Goal: Transaction & Acquisition: Register for event/course

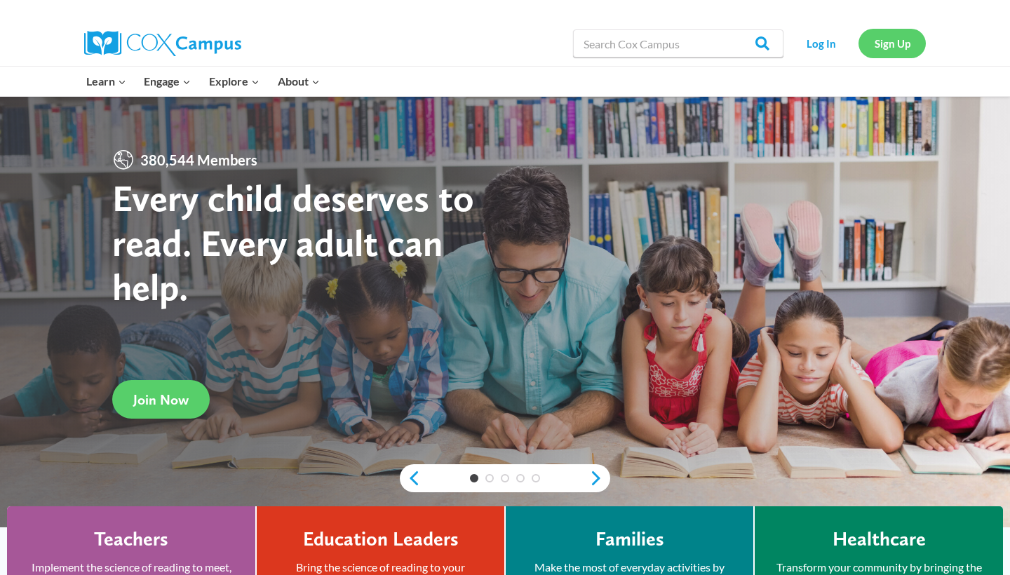
click at [895, 38] on link "Sign Up" at bounding box center [891, 43] width 67 height 29
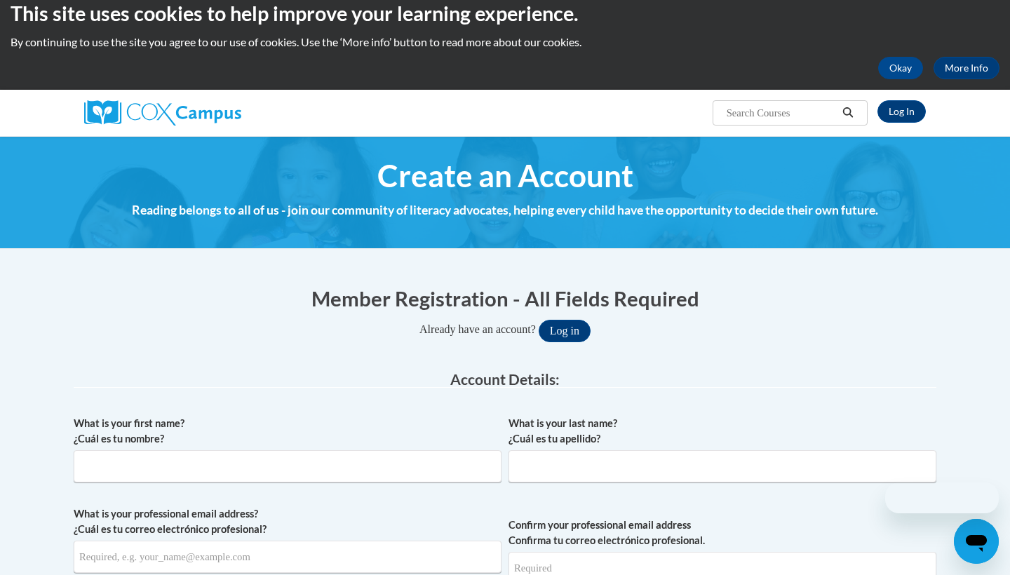
scroll to position [43, 0]
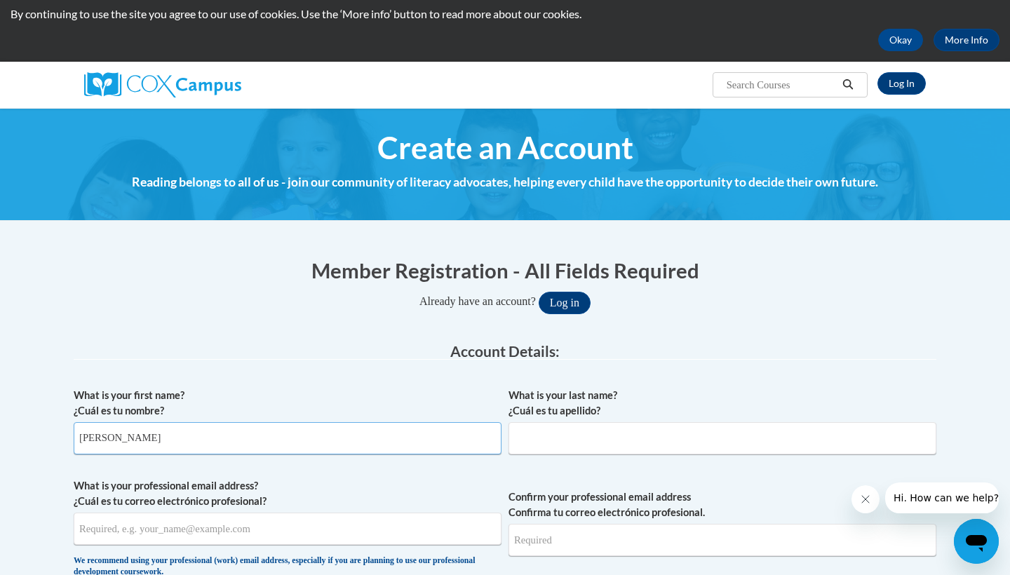
type input "[PERSON_NAME]"
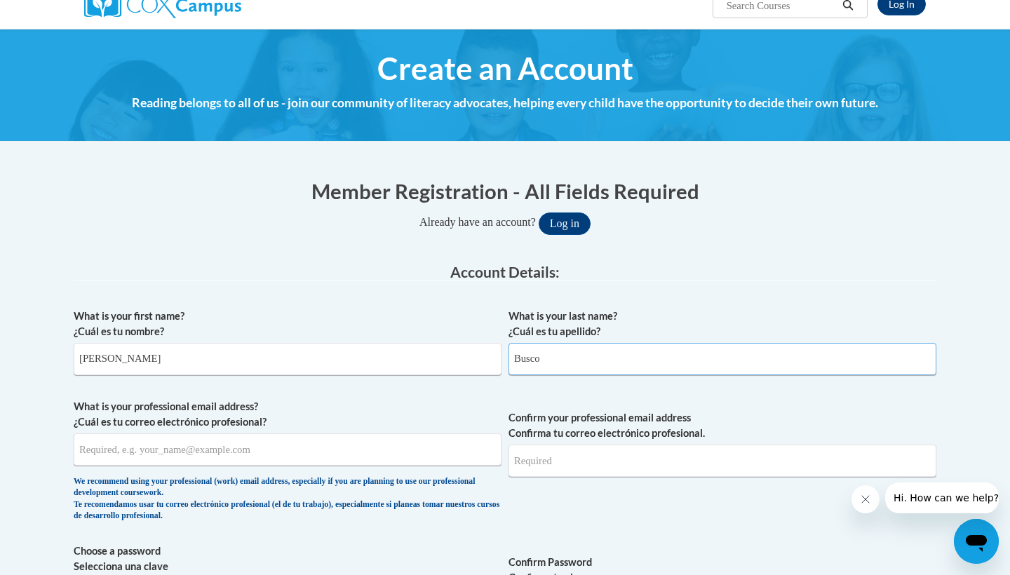
scroll to position [126, 0]
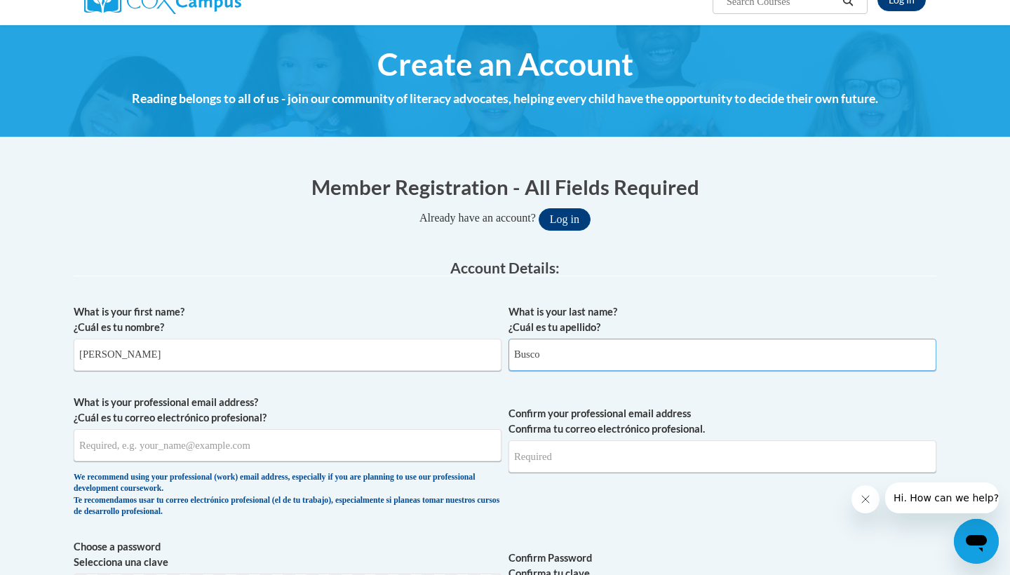
type input "Busco"
type input "[EMAIL_ADDRESS][DOMAIN_NAME]"
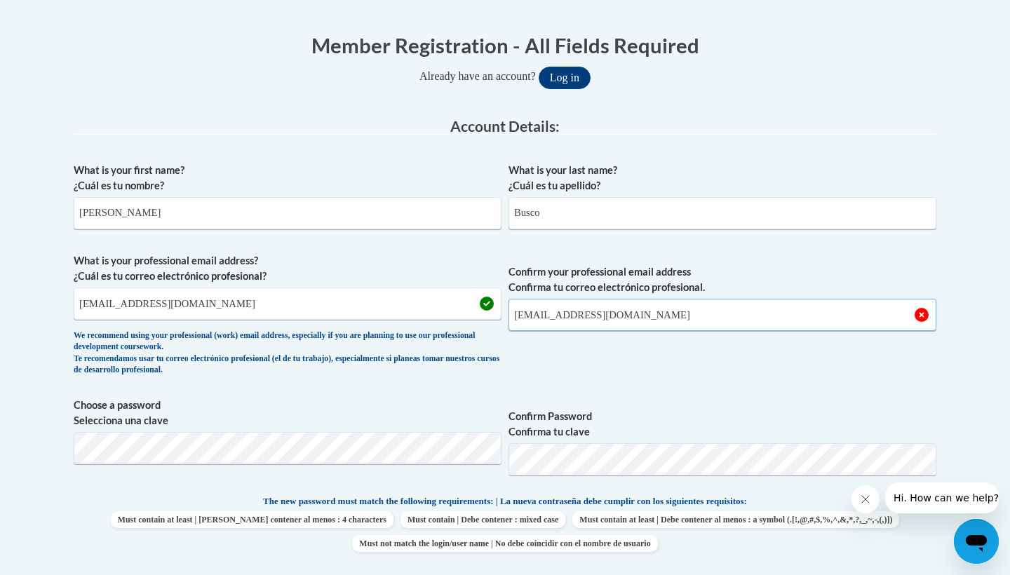
scroll to position [280, 0]
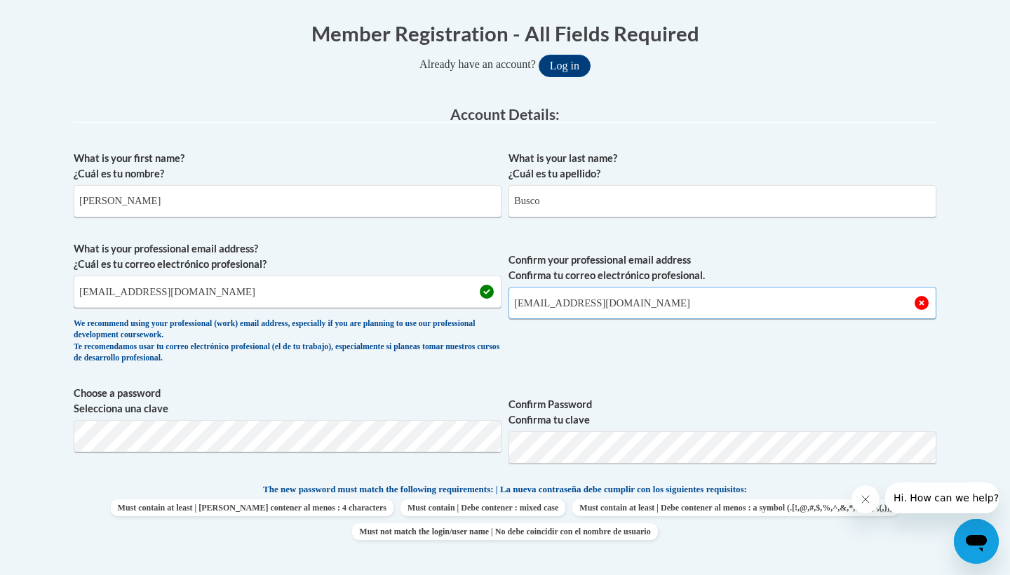
type input "[EMAIL_ADDRESS][DOMAIN_NAME]"
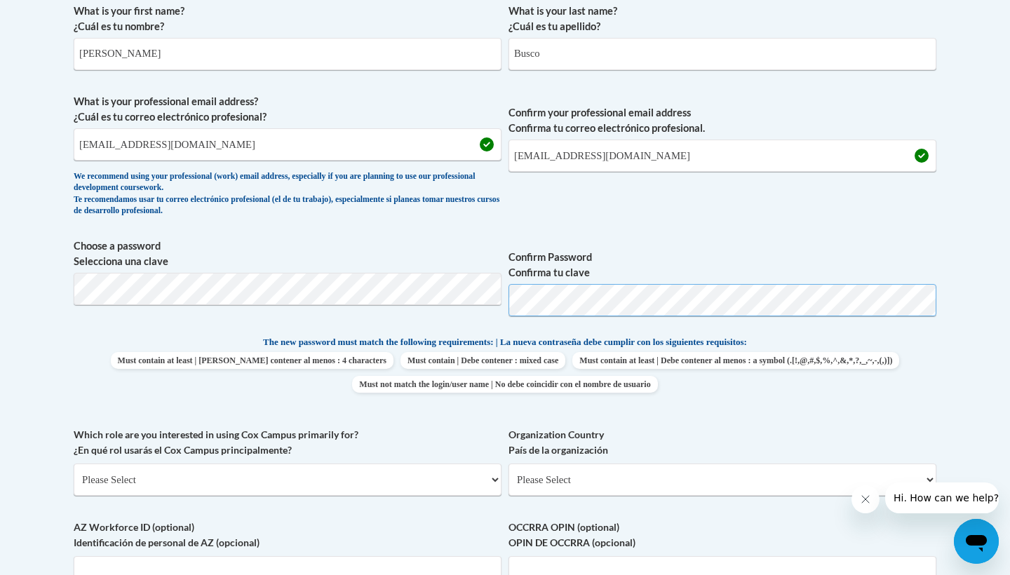
scroll to position [429, 0]
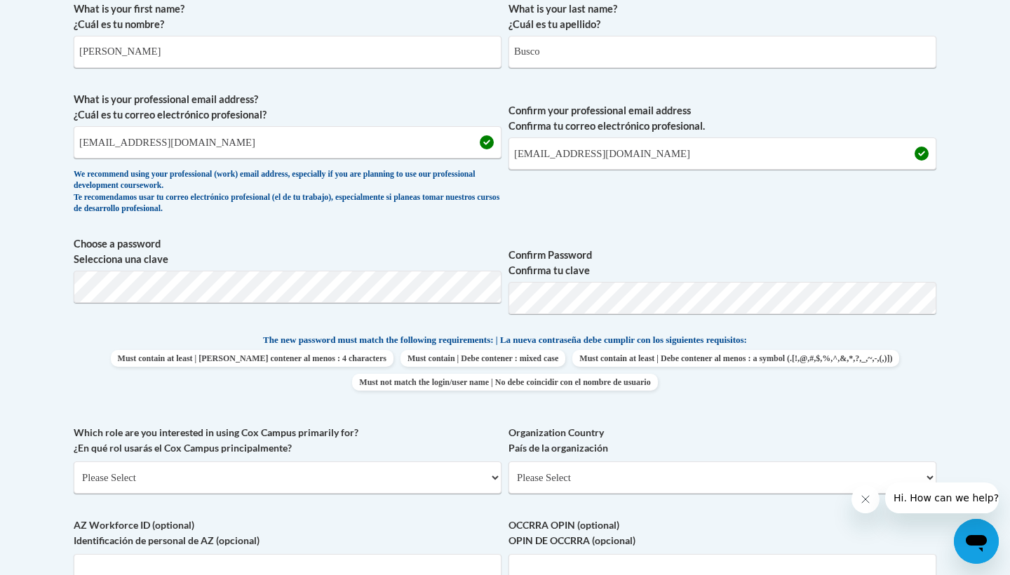
click at [752, 252] on label "Confirm Password Confirma tu clave" at bounding box center [722, 262] width 428 height 31
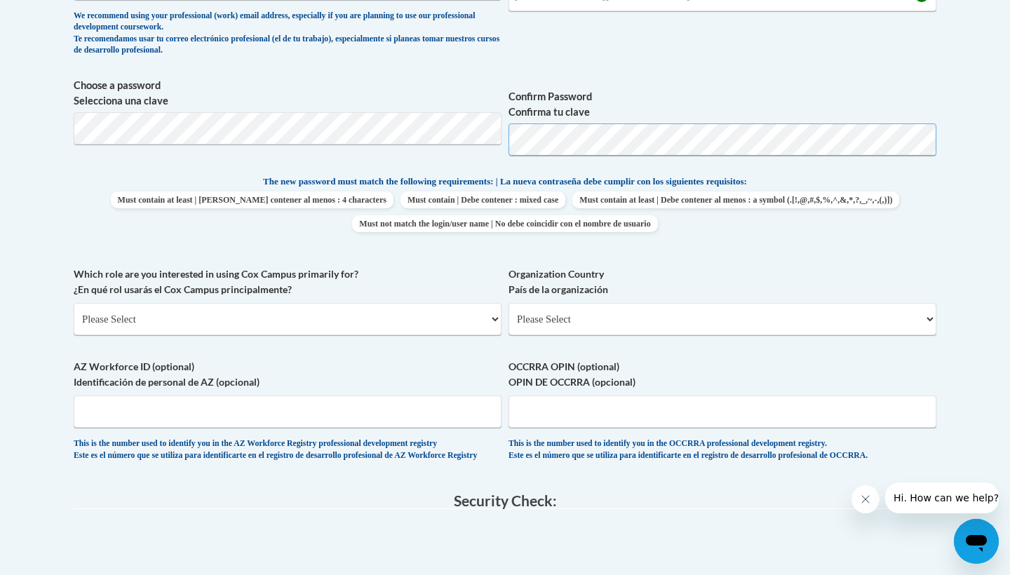
scroll to position [588, 0]
select select "5a18ea06-2b54-4451-96f2-d152daf9eac5"
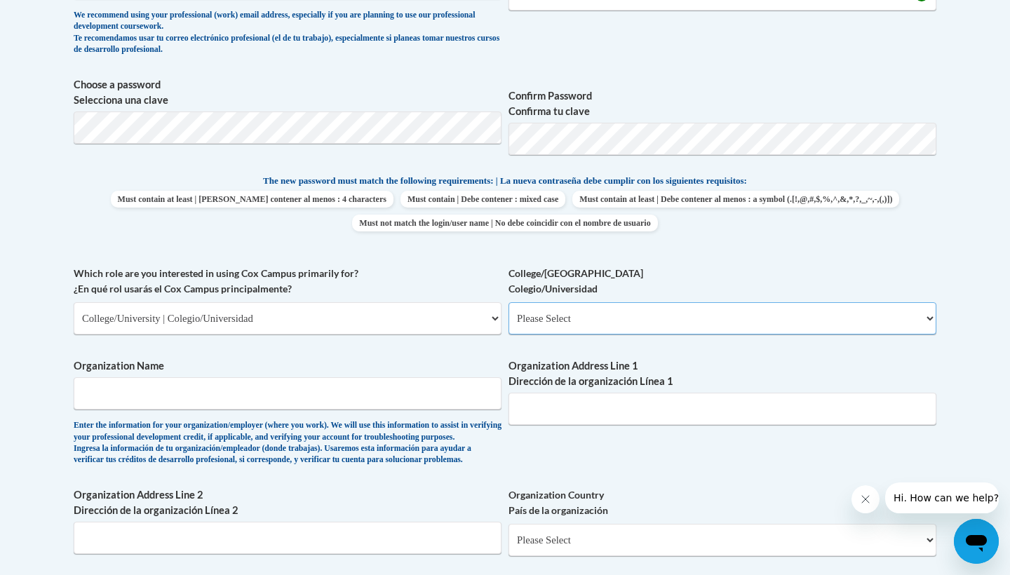
select select "99b32b07-cffc-426c-8bf6-0cd77760d84b"
type input "College of [GEOGRAPHIC_DATA][US_STATE]"
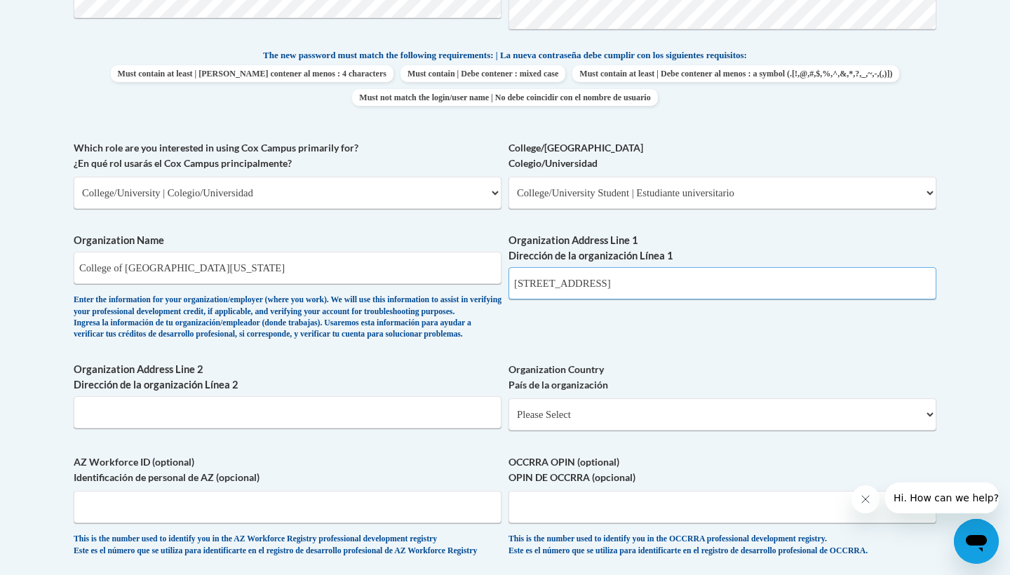
scroll to position [714, 0]
type input "[STREET_ADDRESS]"
select select "ad49bcad-a171-4b2e-b99c-48b446064914"
select select
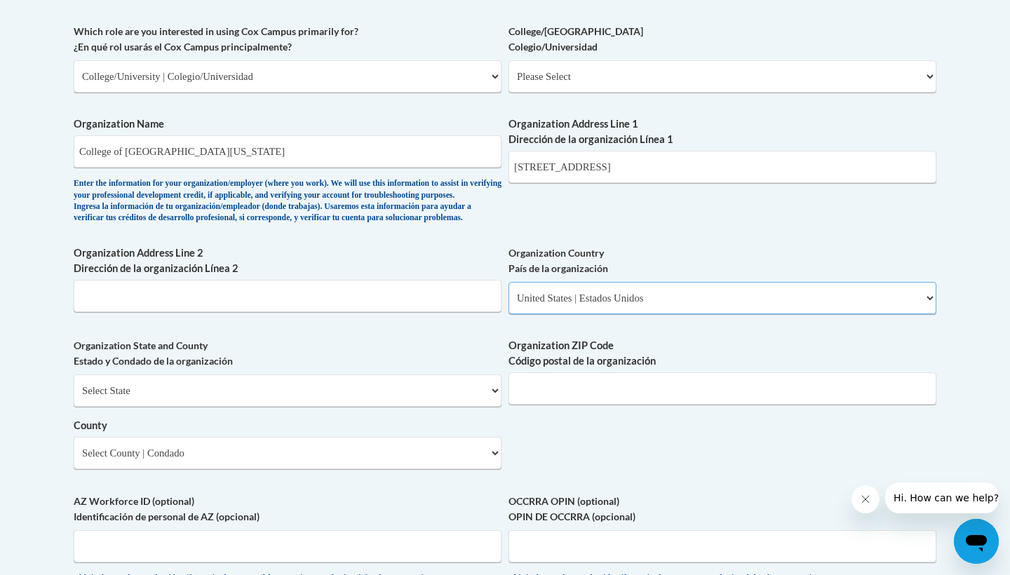
scroll to position [839, 0]
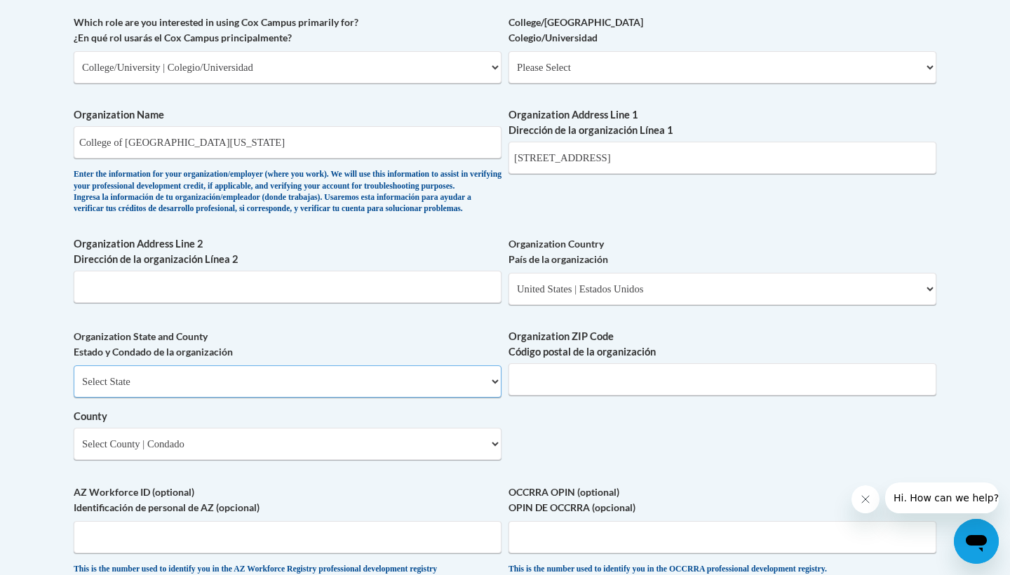
select select "[US_STATE]"
select select "Glynn"
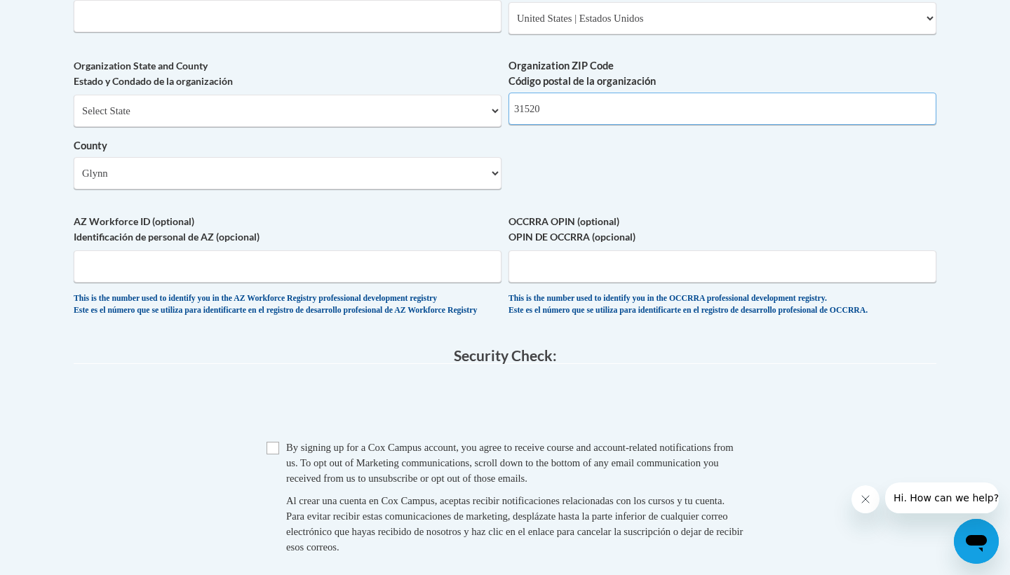
scroll to position [1136, 0]
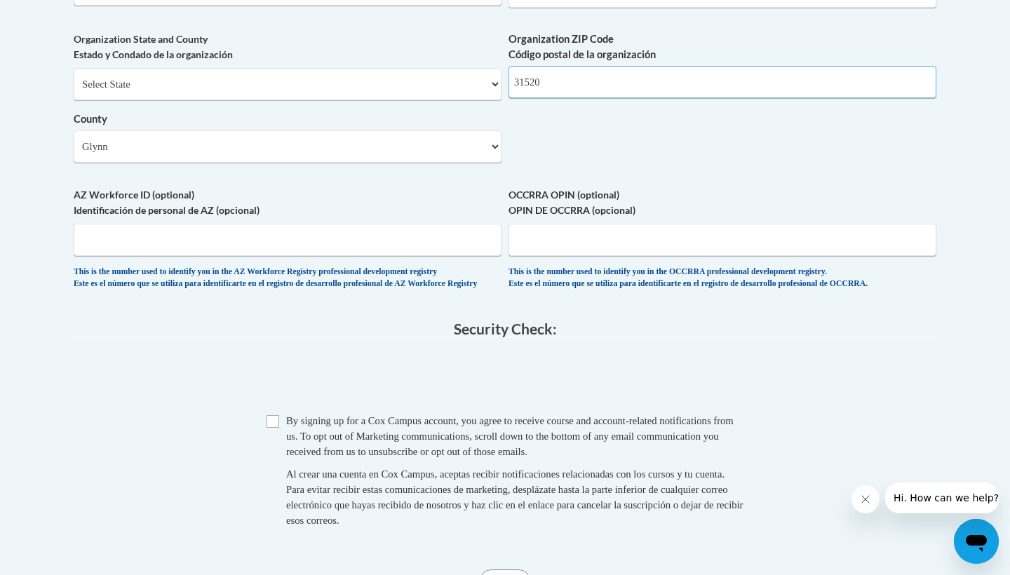
type input "31520"
click at [268, 428] on input "Checkbox" at bounding box center [272, 421] width 13 height 13
checkbox input "true"
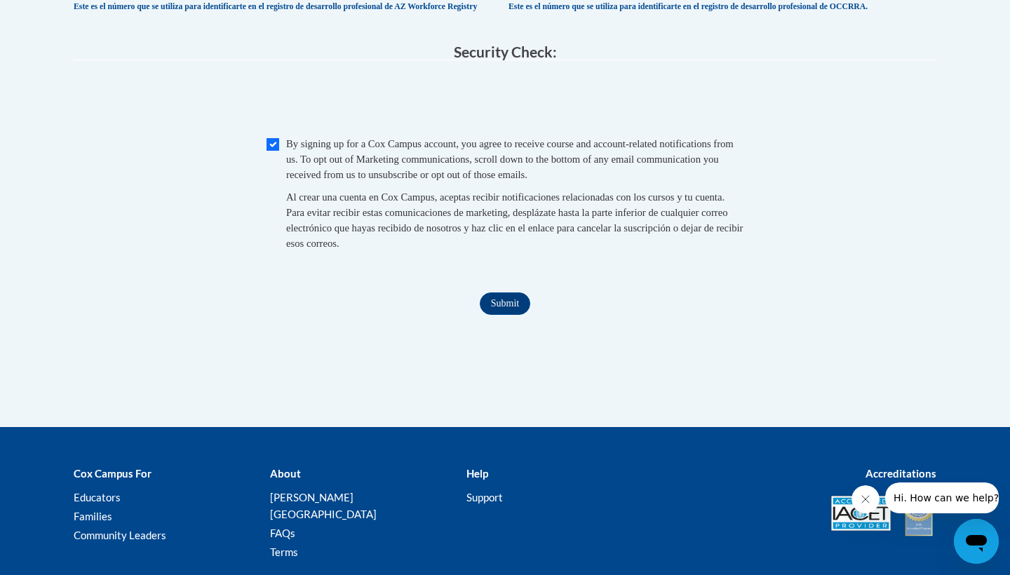
scroll to position [1438, 0]
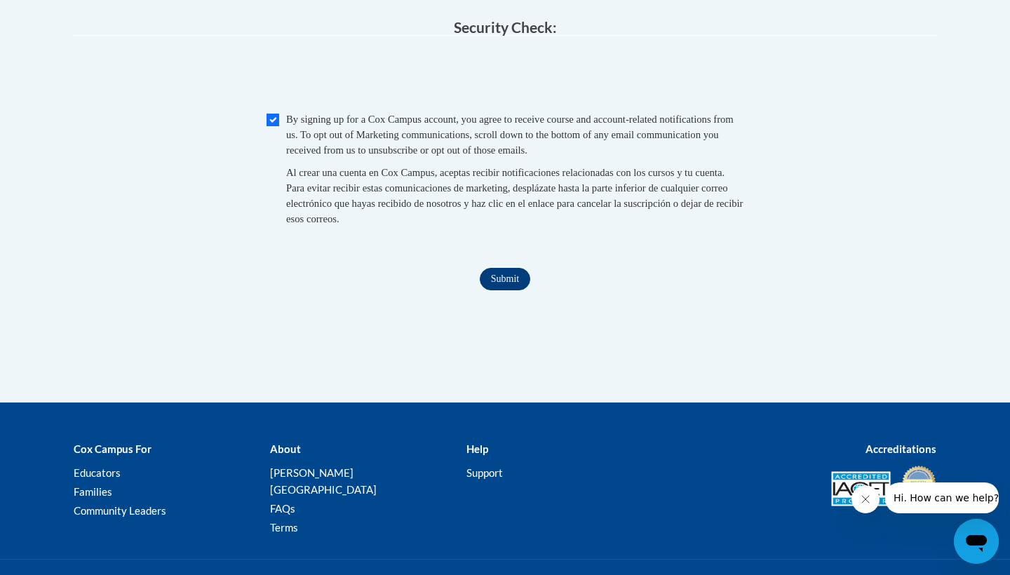
click at [511, 290] on input "Submit" at bounding box center [505, 279] width 50 height 22
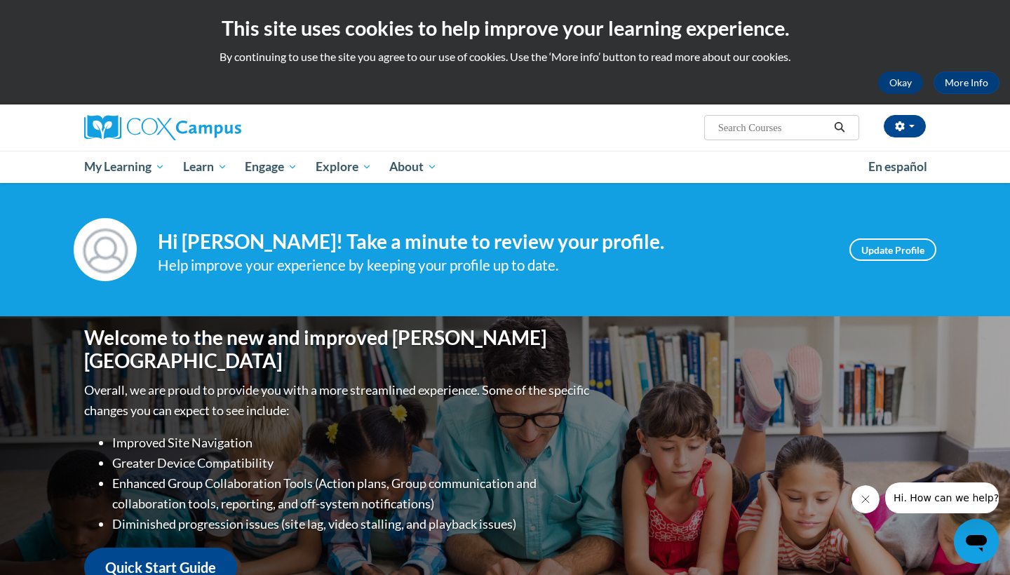
click at [899, 81] on button "Okay" at bounding box center [900, 83] width 45 height 22
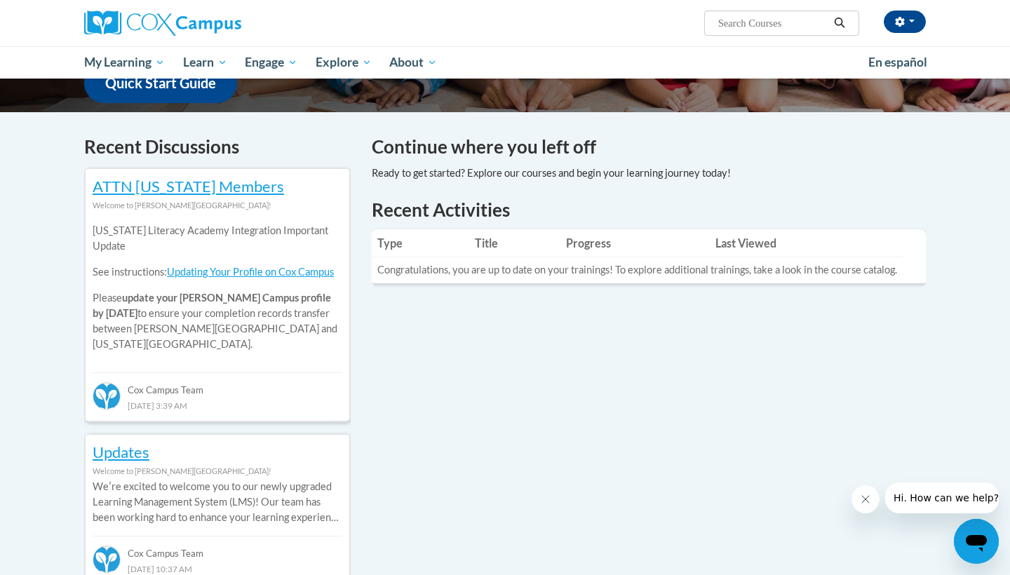
scroll to position [82, 0]
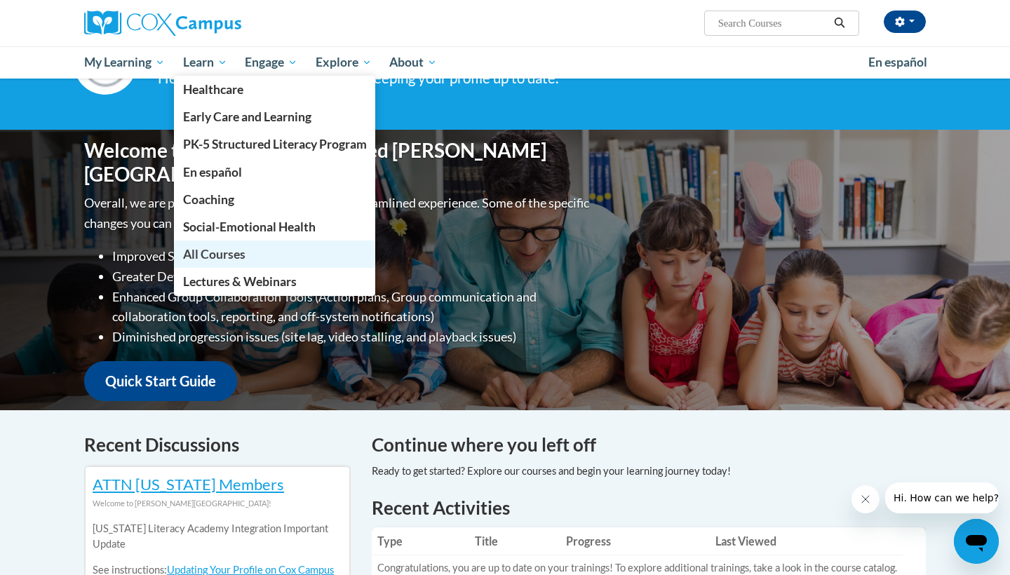
click at [238, 247] on span "All Courses" at bounding box center [214, 254] width 62 height 15
